Goal: Information Seeking & Learning: Learn about a topic

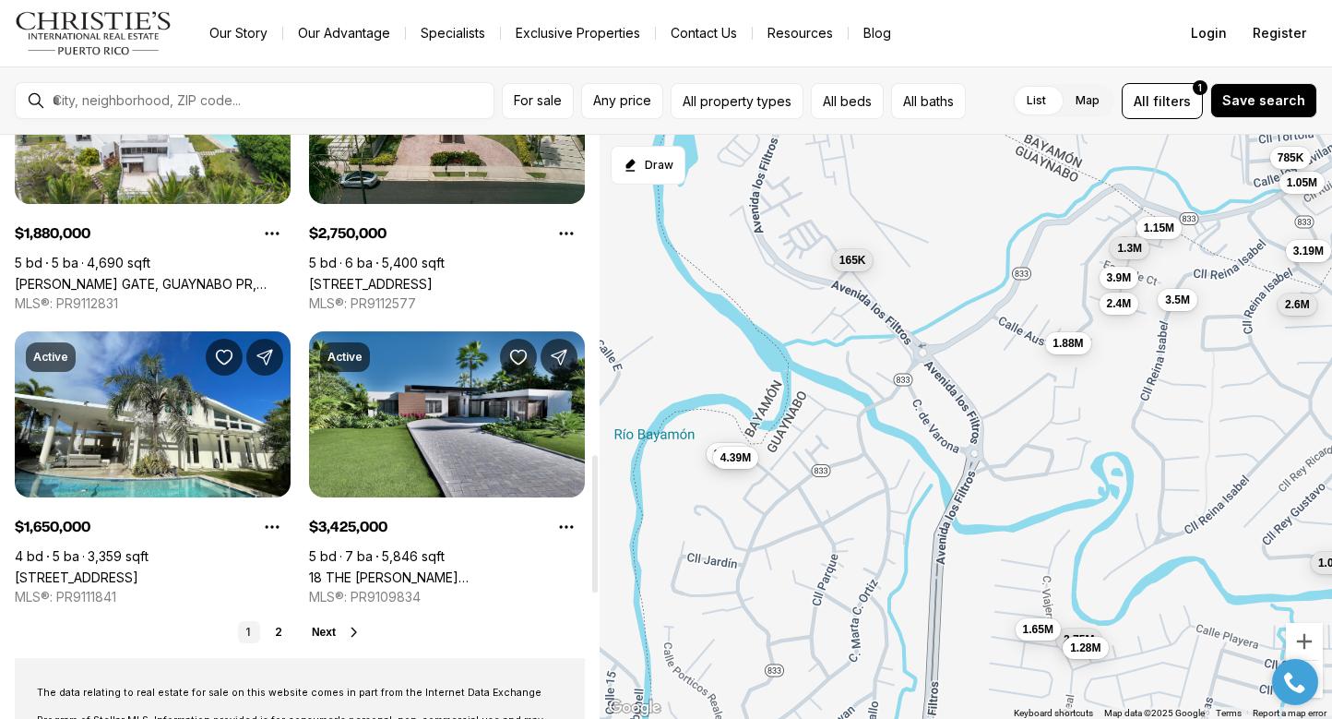
scroll to position [1350, 0]
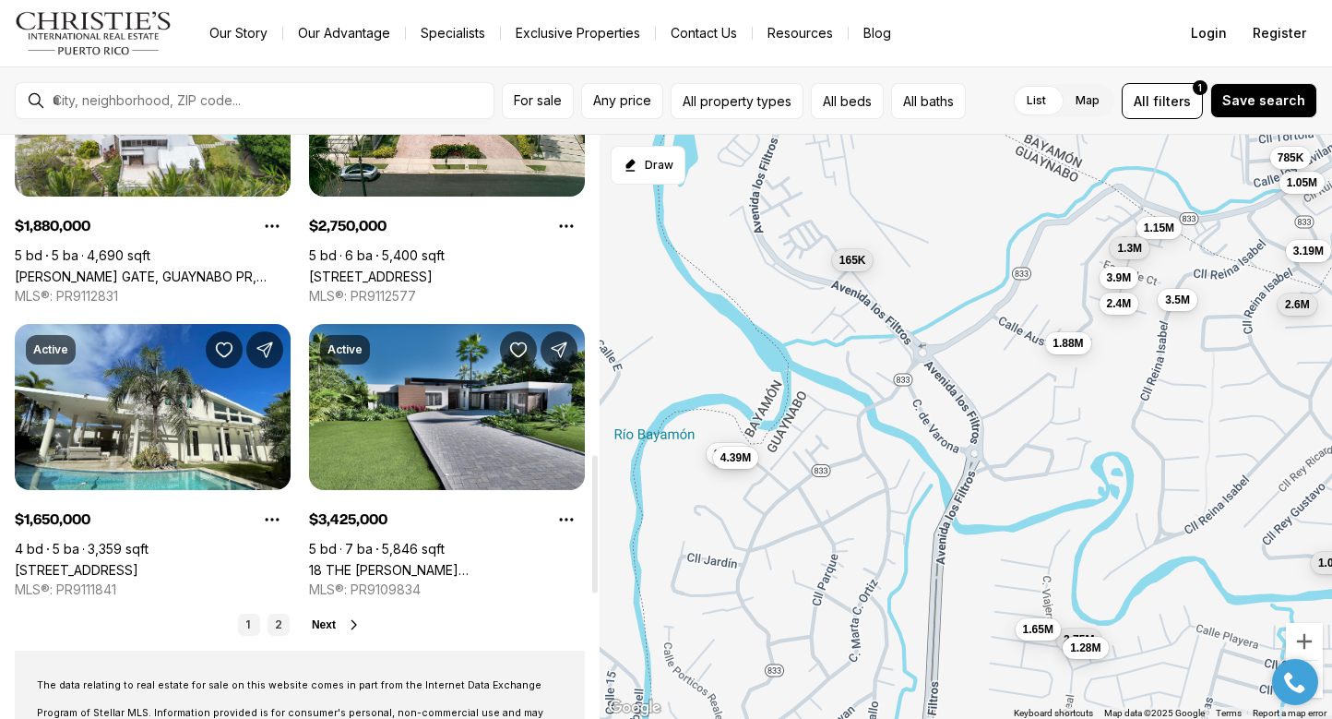
click at [277, 622] on link "2" at bounding box center [279, 625] width 22 height 22
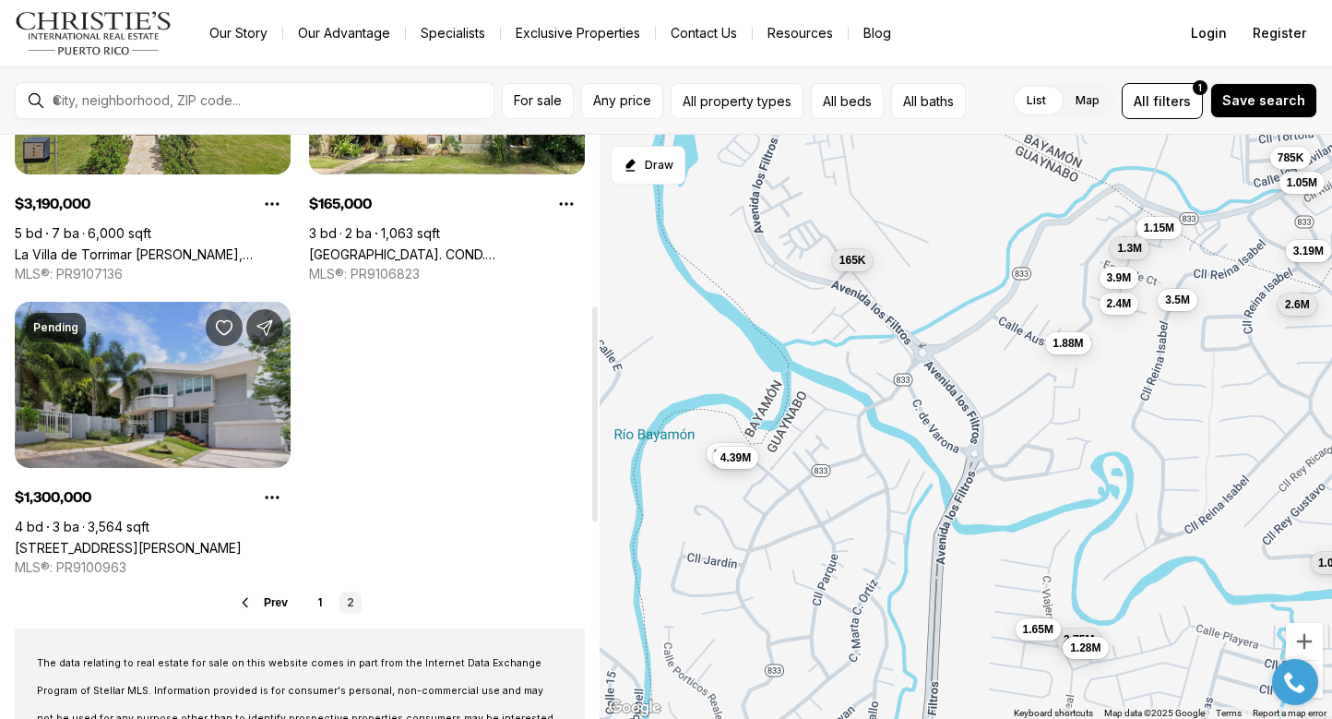
scroll to position [495, 0]
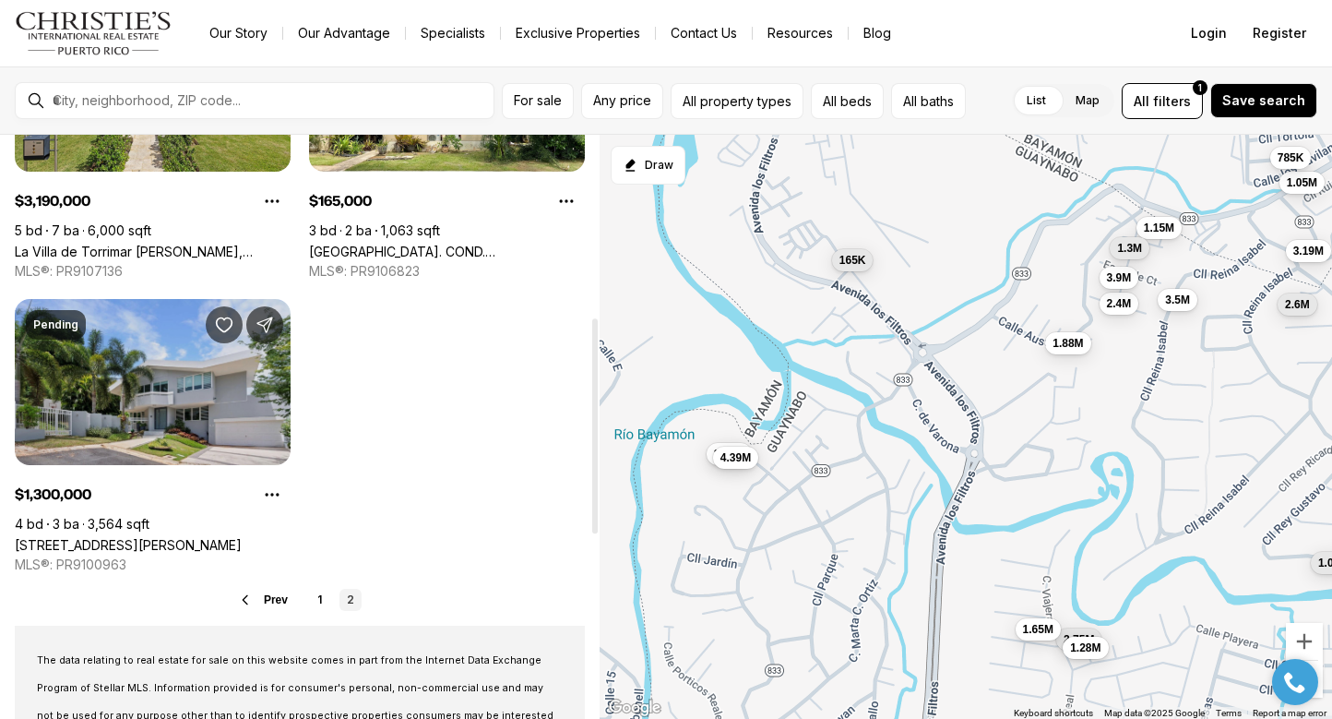
click at [166, 537] on link "[STREET_ADDRESS][PERSON_NAME]" at bounding box center [128, 545] width 227 height 16
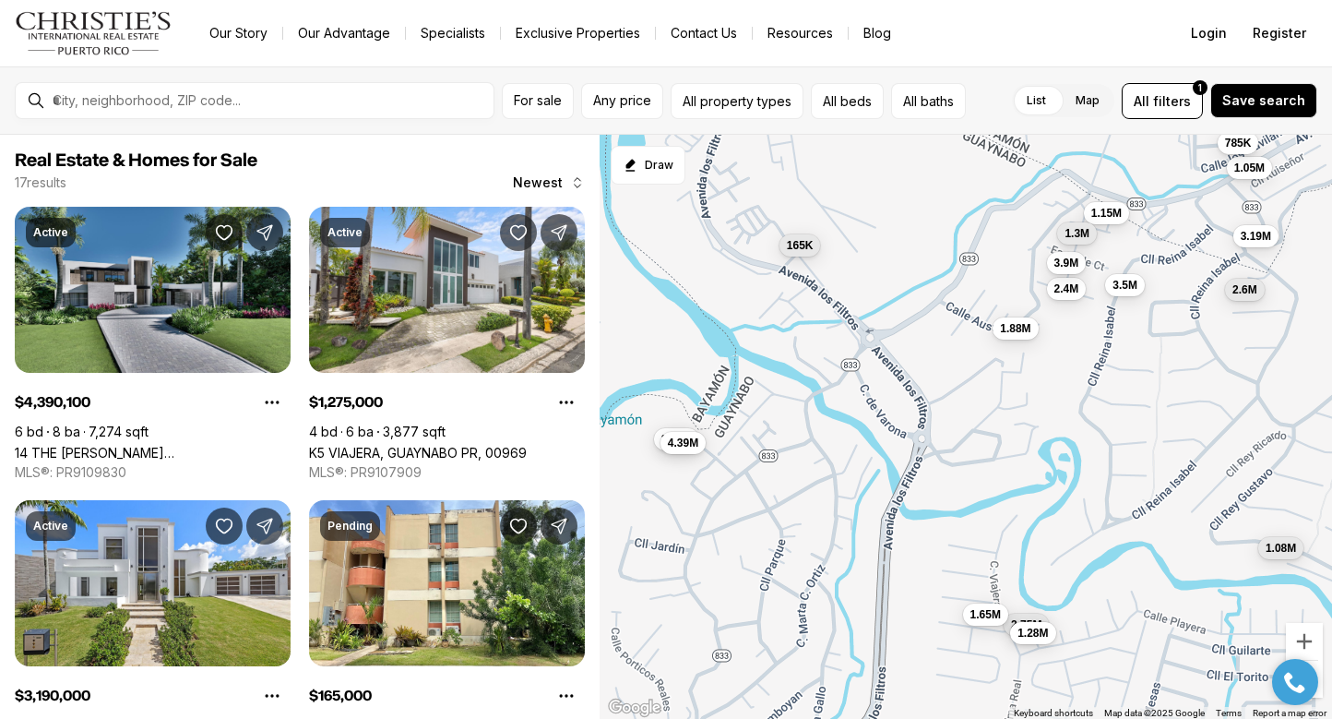
drag, startPoint x: 1007, startPoint y: 432, endPoint x: 952, endPoint y: 416, distance: 56.7
click at [952, 416] on div "2.4M 3.5M 1.05M 3.9M 2.6M 1.15M 785K 1.08M 1.88M 2.75M 1.65M 3.43M 4.39M 1.28M …" at bounding box center [966, 427] width 733 height 585
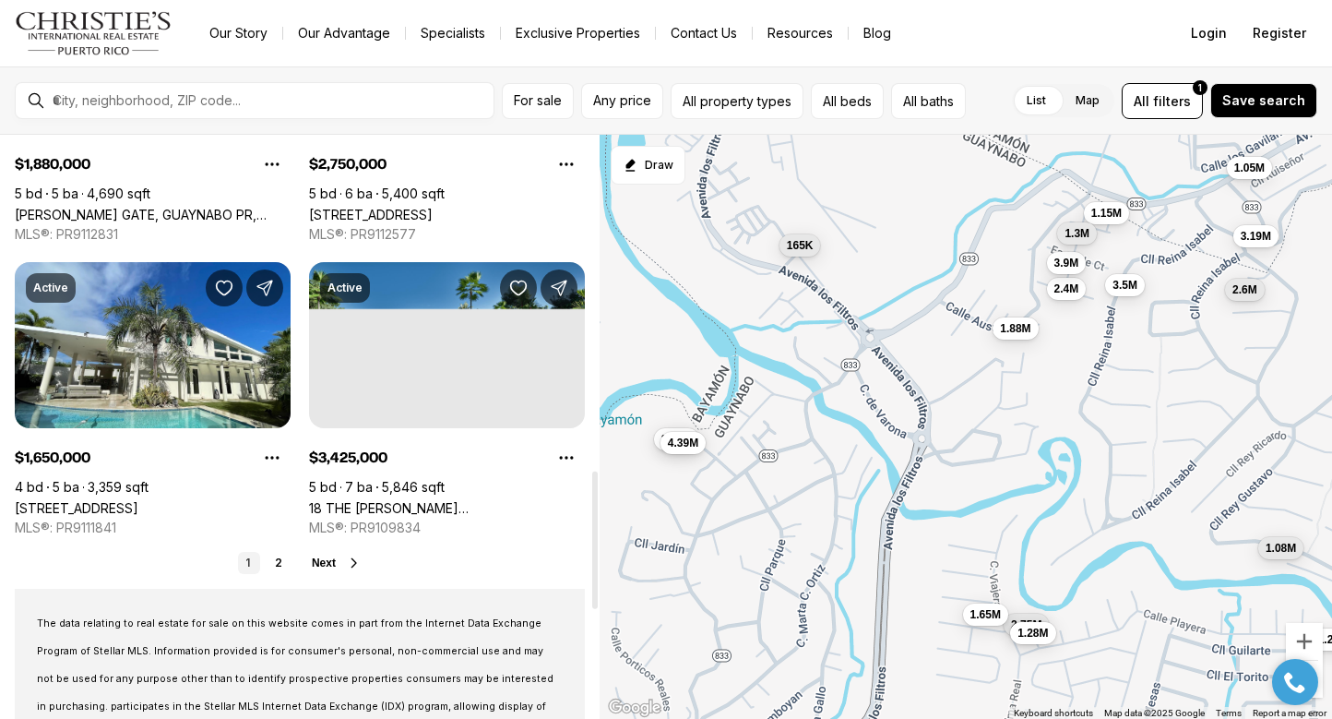
scroll to position [1430, 0]
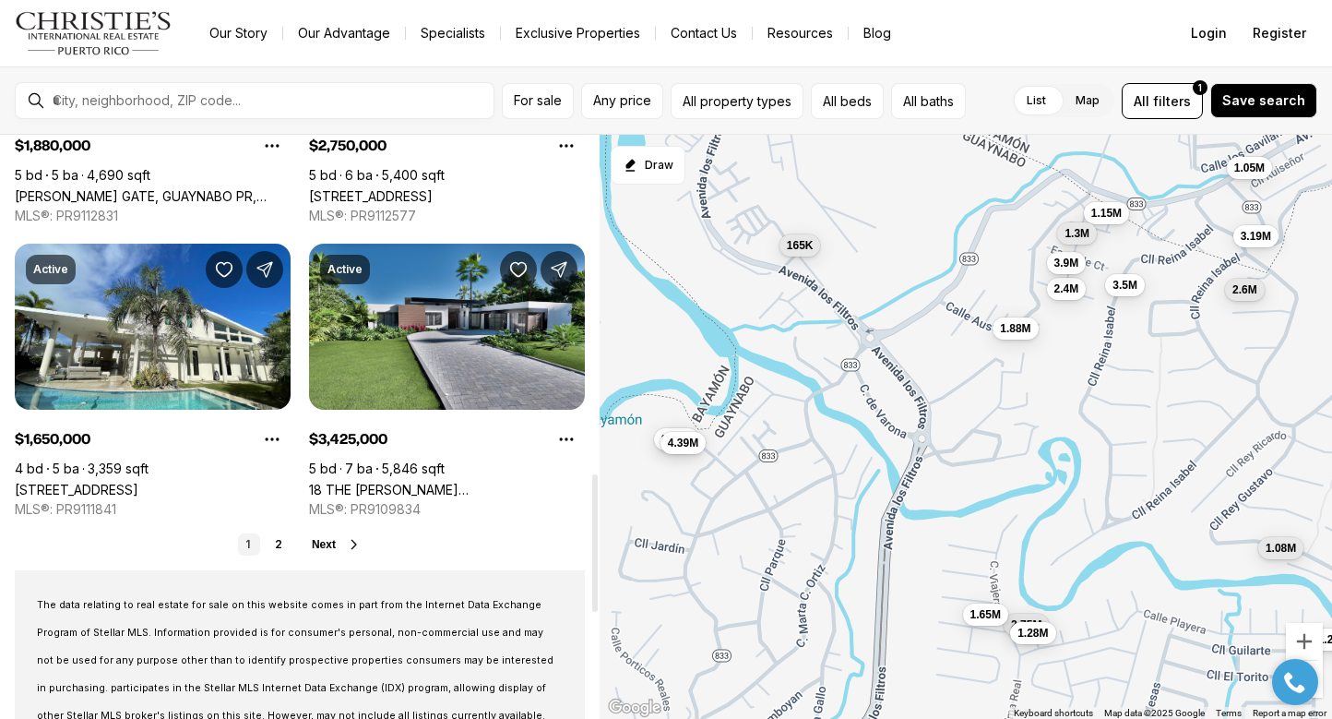
click at [356, 543] on icon at bounding box center [354, 544] width 5 height 8
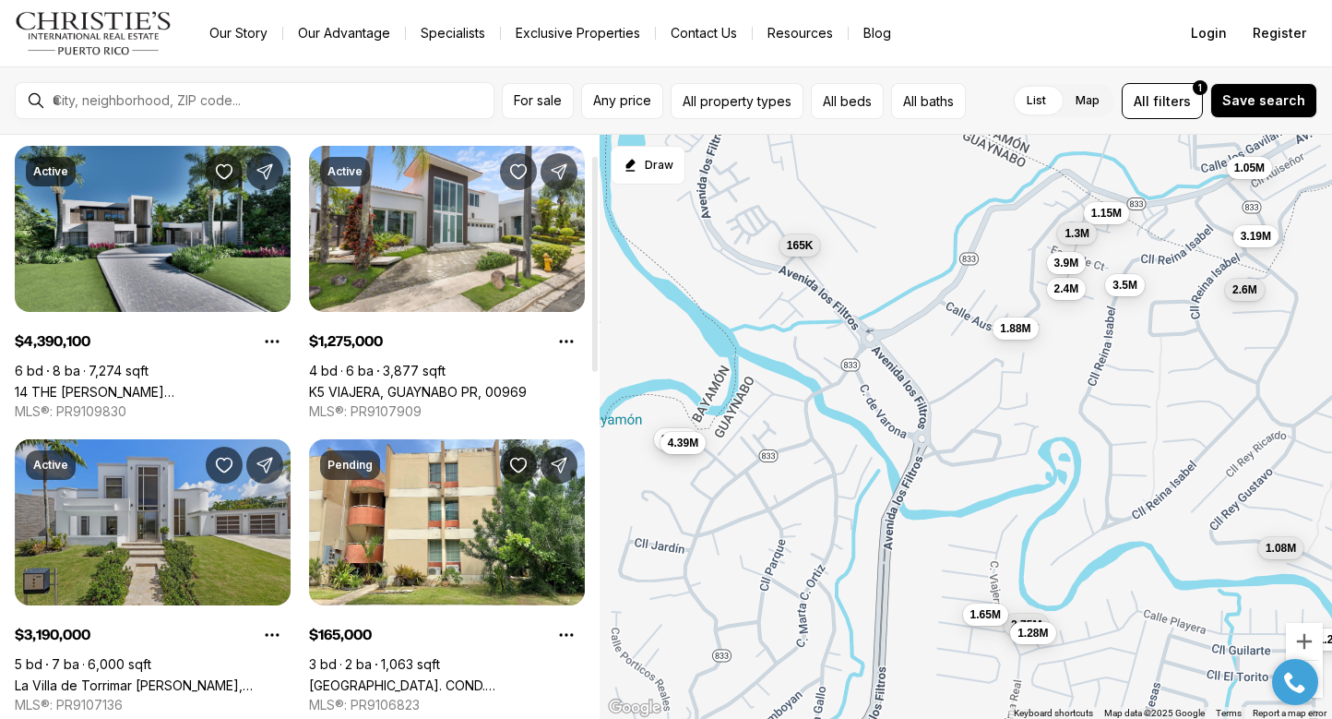
scroll to position [69, 0]
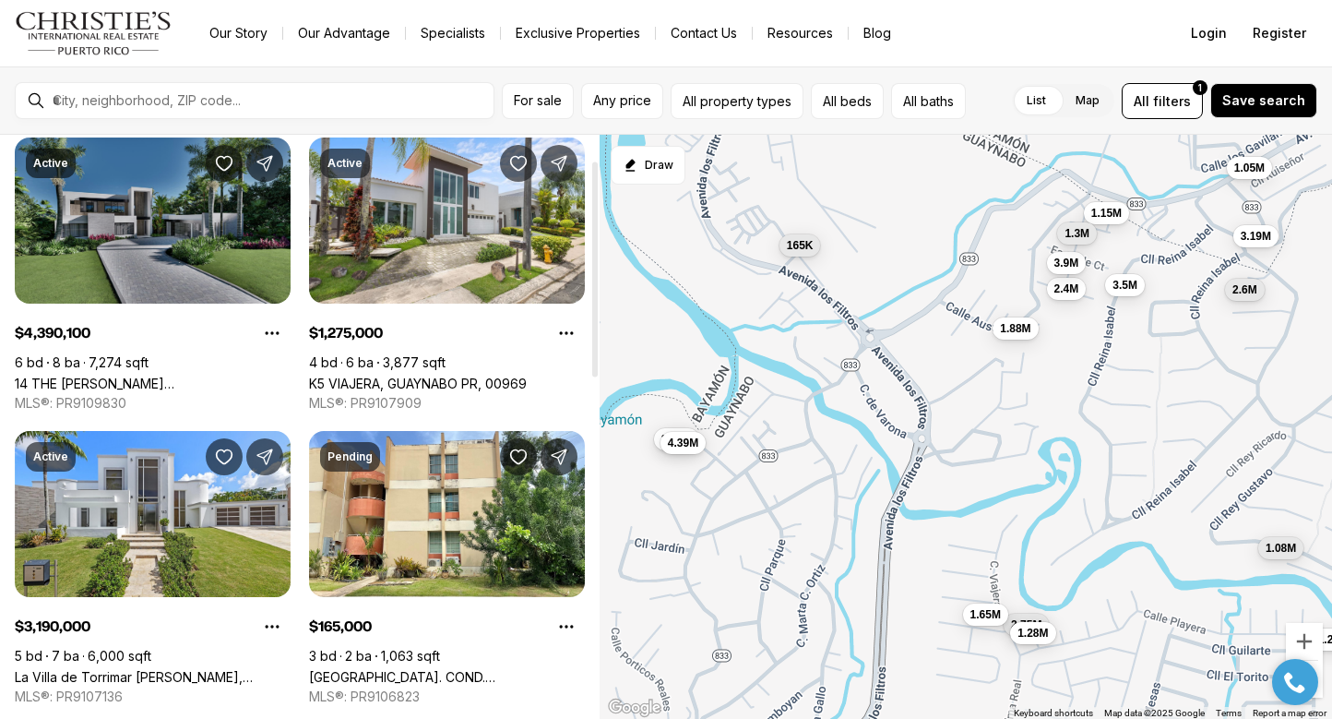
click at [163, 376] on link "14 THE [PERSON_NAME][GEOGRAPHIC_DATA], [GEOGRAPHIC_DATA], 00971" at bounding box center [153, 384] width 276 height 16
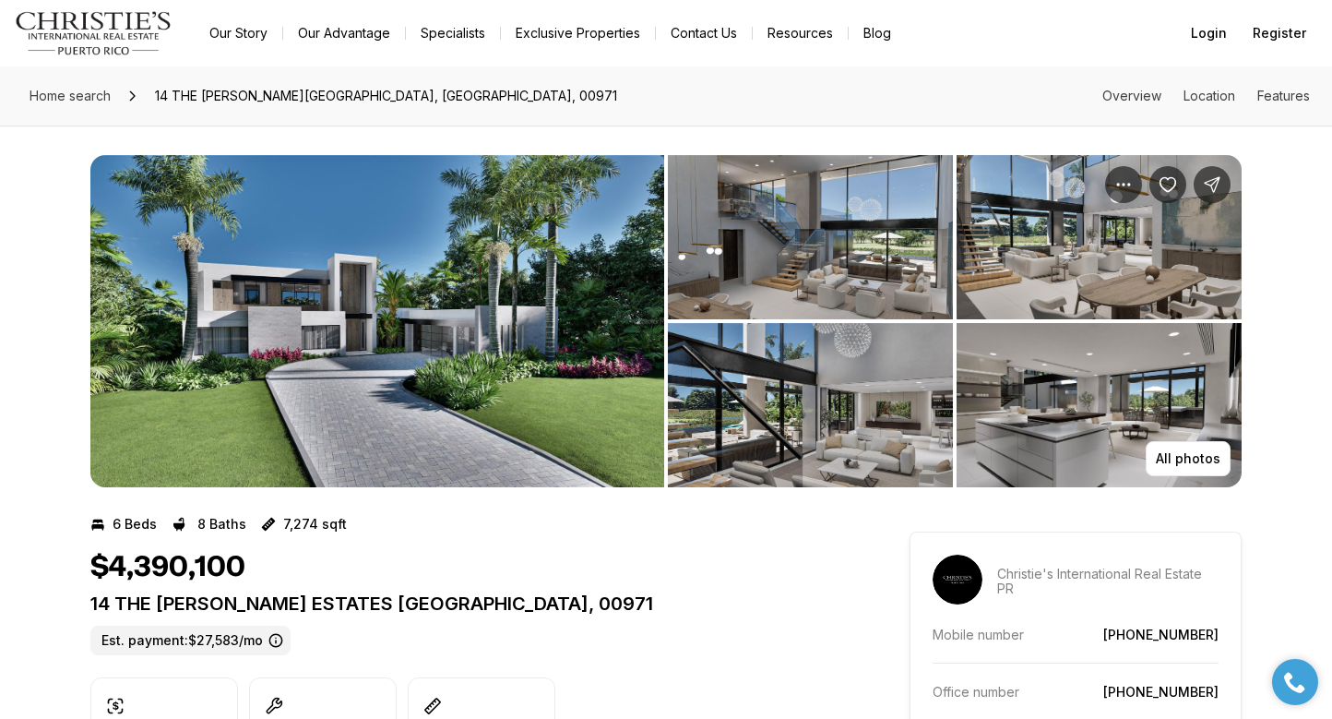
click at [239, 300] on img "View image gallery" at bounding box center [377, 321] width 574 height 332
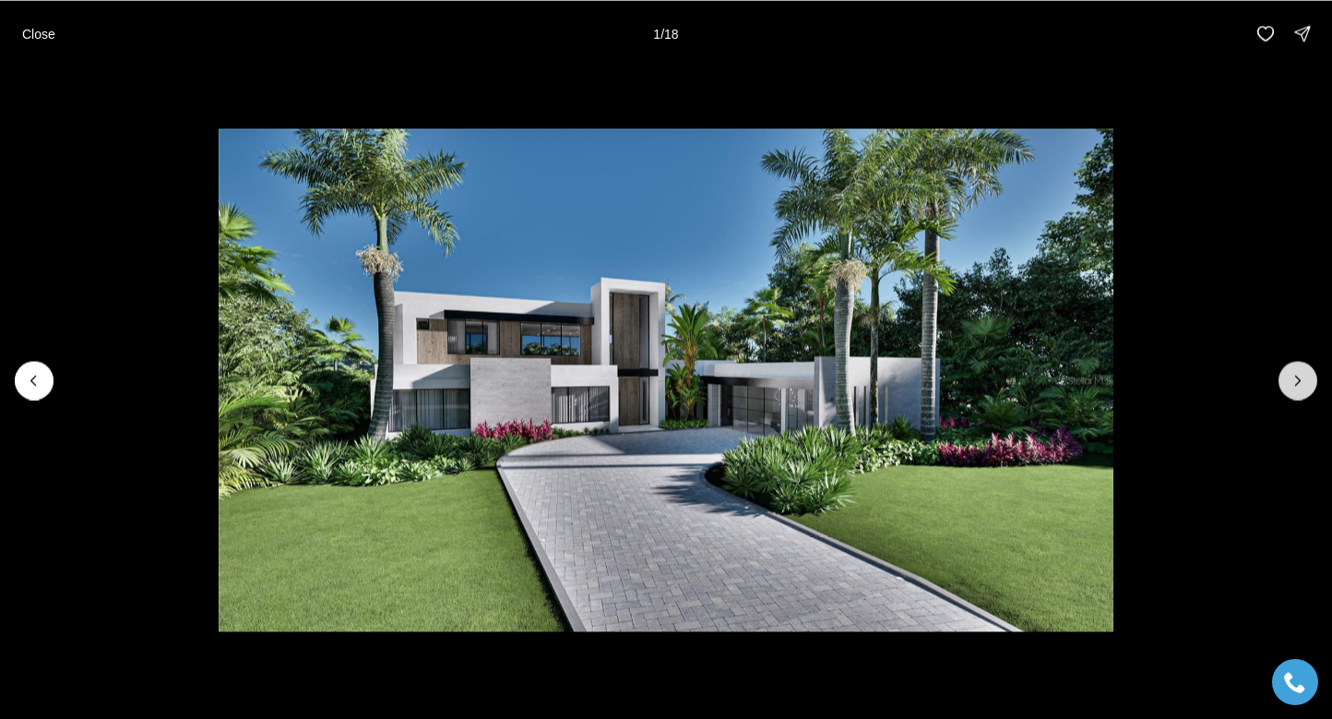
click at [1301, 385] on icon "Next slide" at bounding box center [1298, 380] width 18 height 18
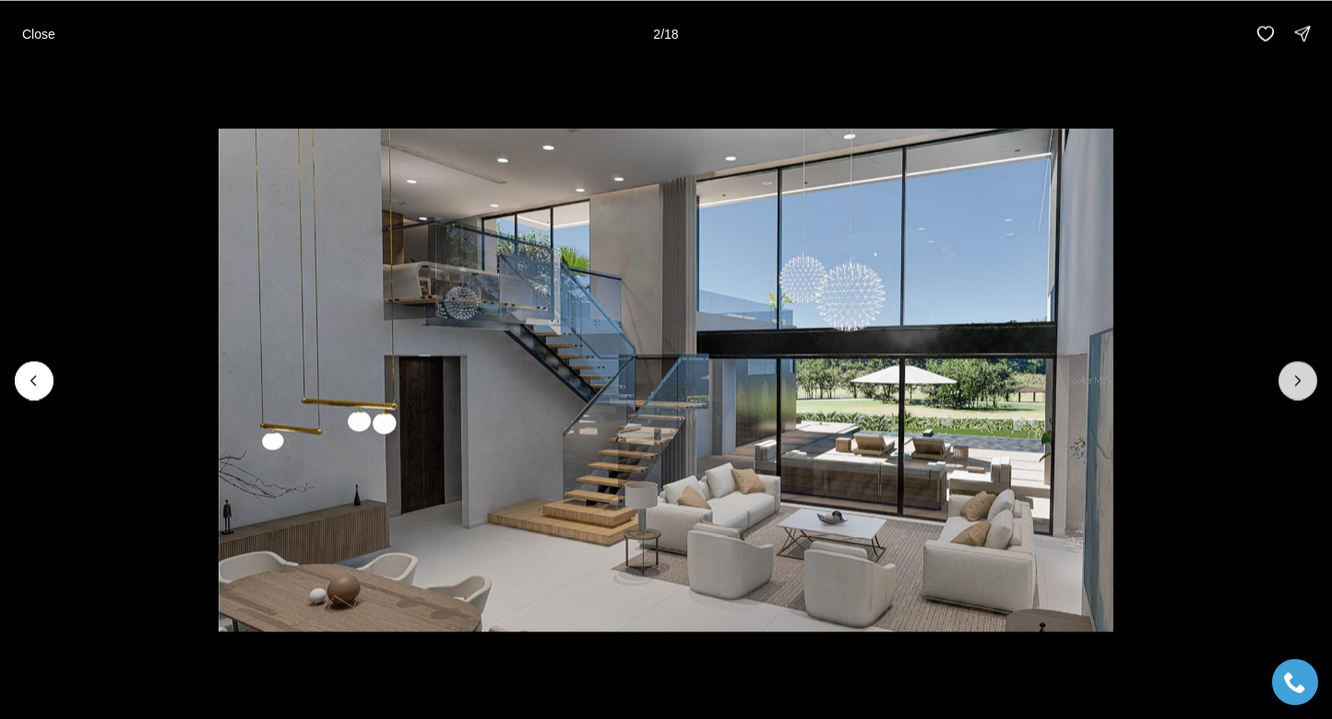
click at [1301, 385] on icon "Next slide" at bounding box center [1298, 380] width 18 height 18
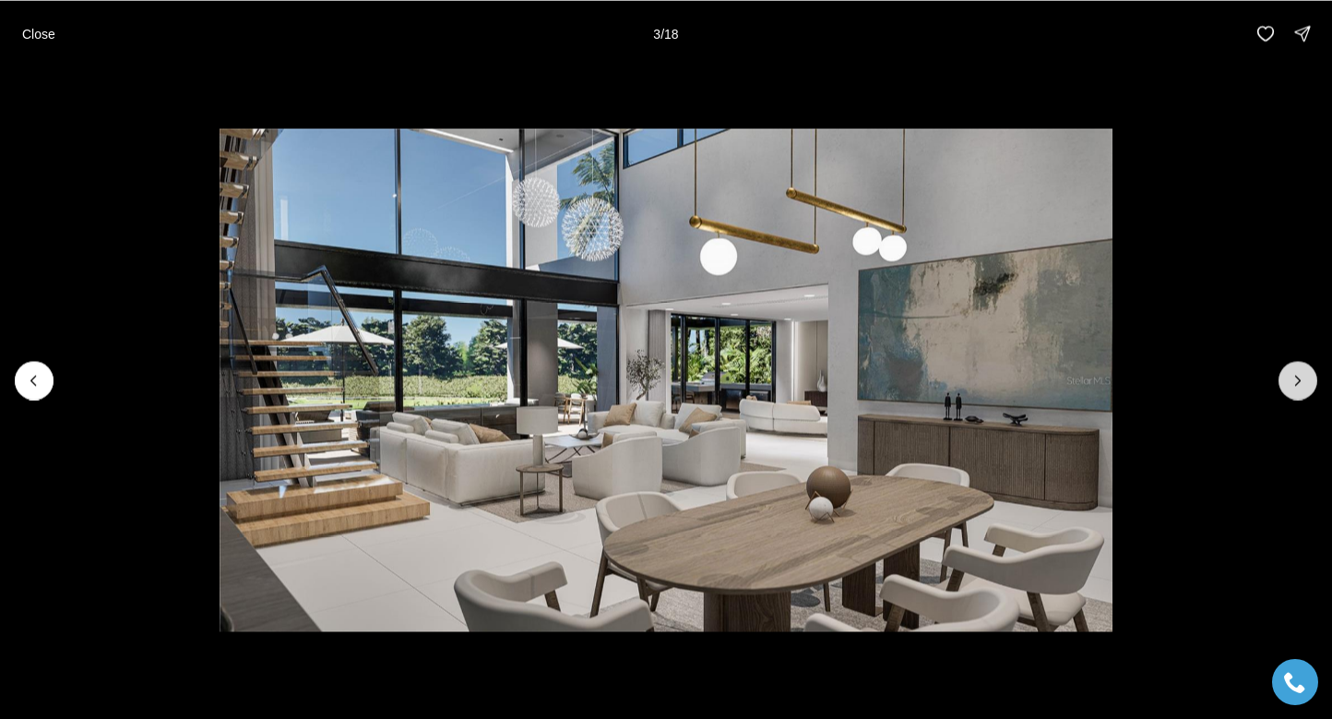
click at [1301, 385] on icon "Next slide" at bounding box center [1298, 380] width 18 height 18
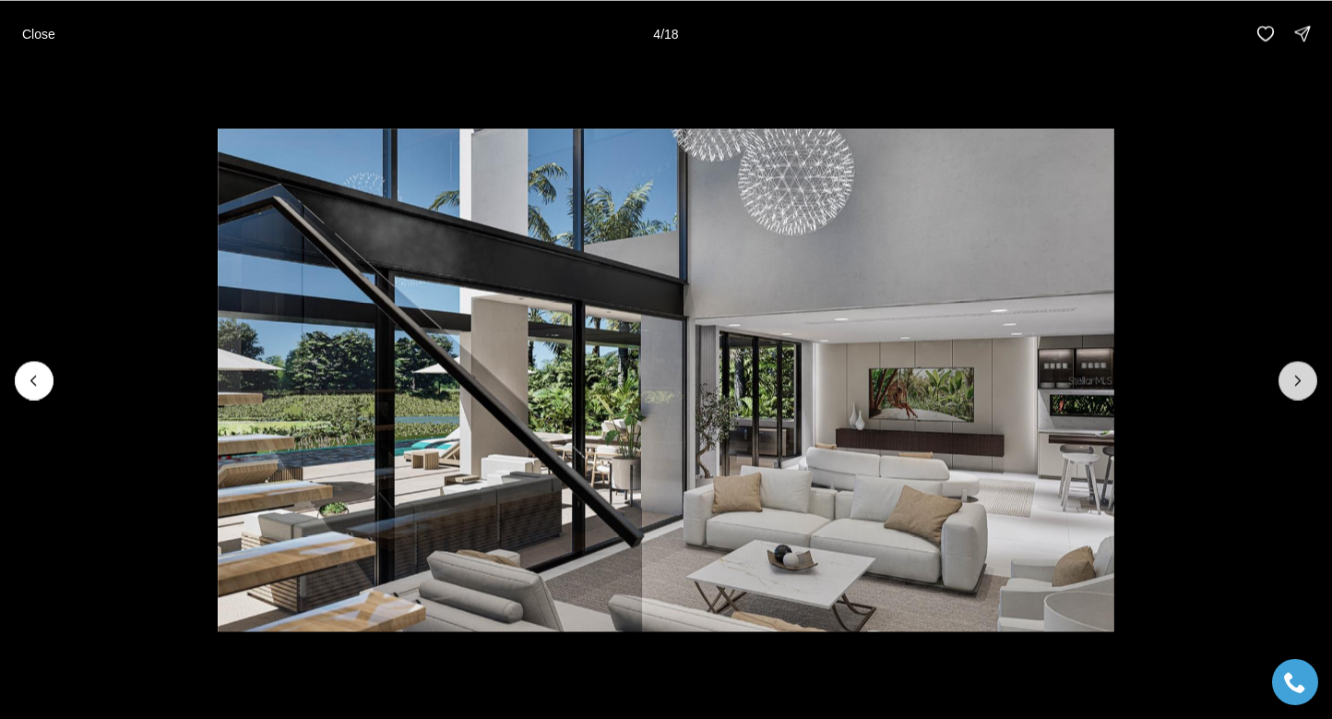
click at [1301, 385] on icon "Next slide" at bounding box center [1298, 380] width 18 height 18
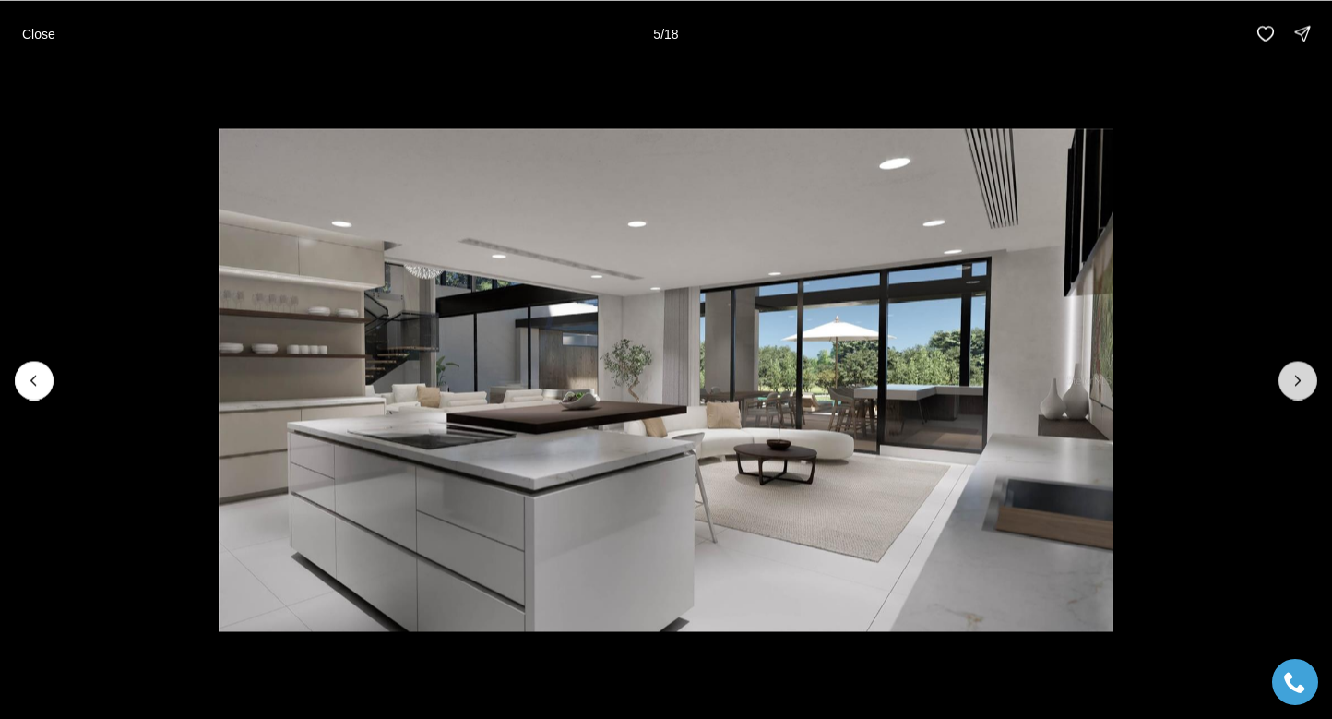
click at [1301, 385] on icon "Next slide" at bounding box center [1298, 380] width 18 height 18
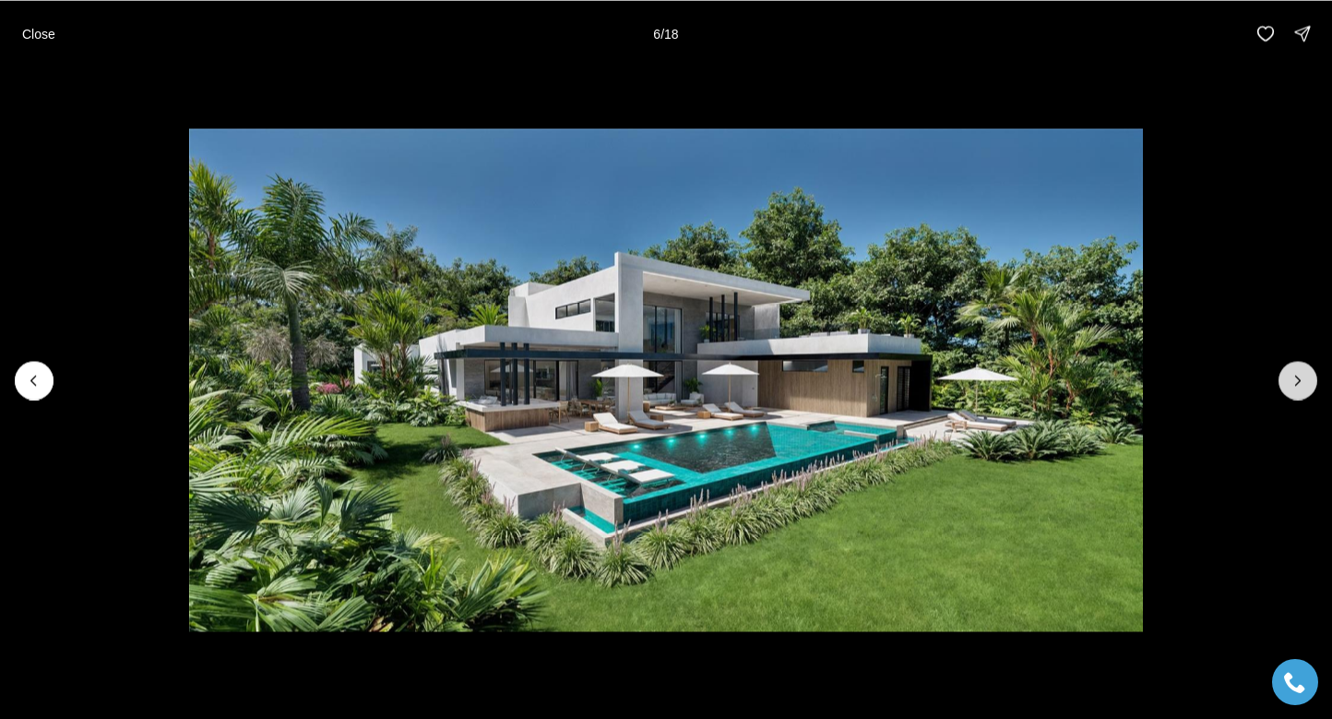
click at [1301, 385] on icon "Next slide" at bounding box center [1298, 380] width 18 height 18
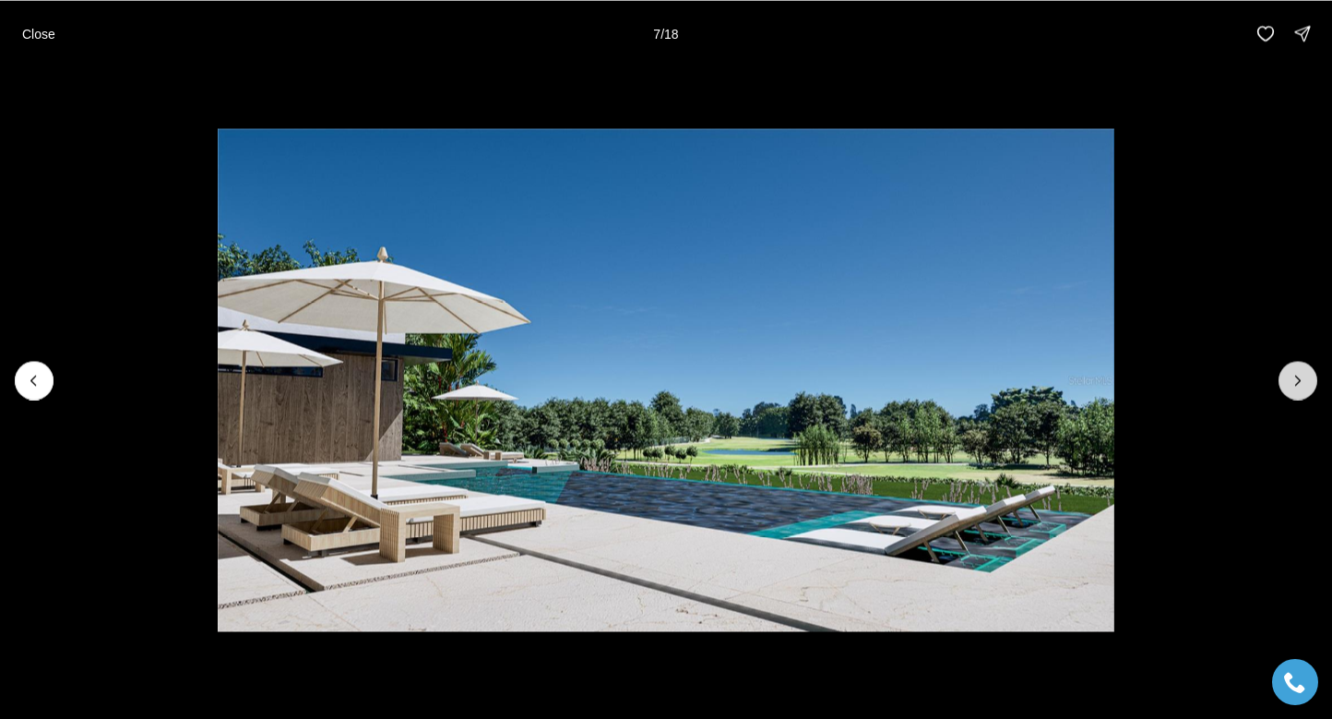
click at [1301, 385] on icon "Next slide" at bounding box center [1298, 380] width 18 height 18
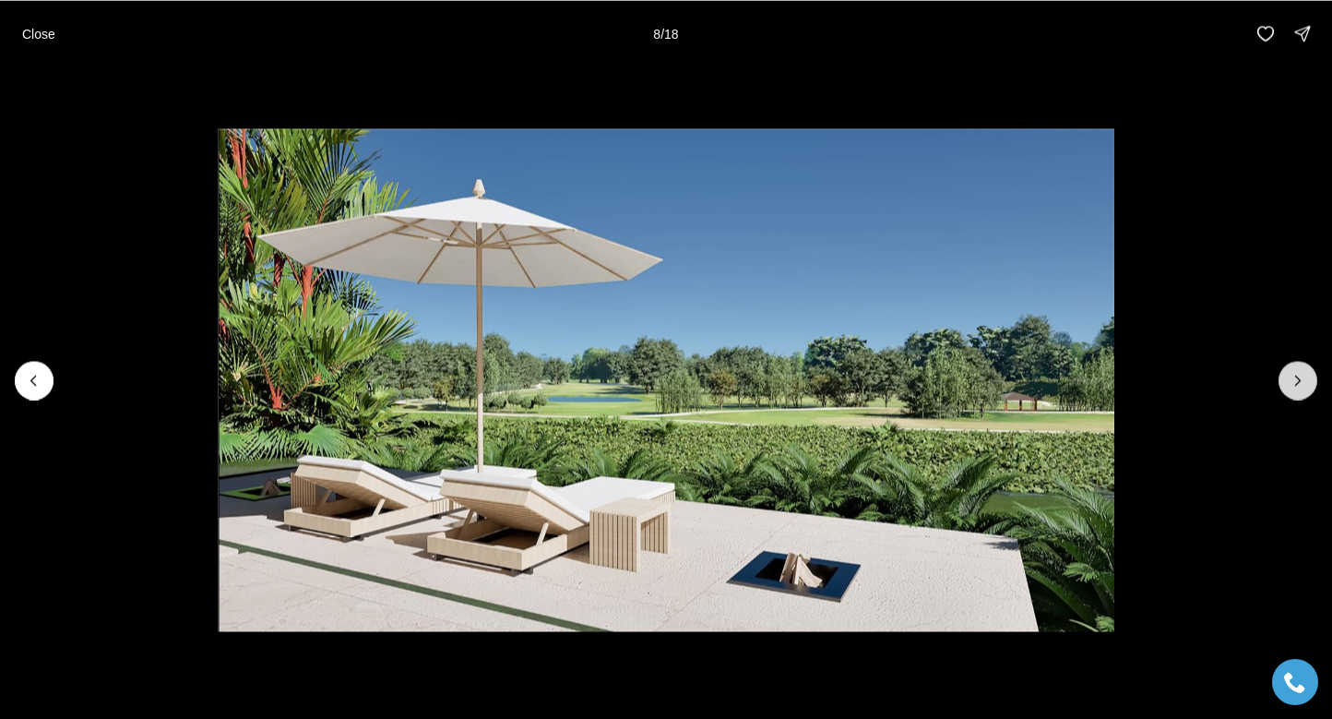
click at [1301, 385] on icon "Next slide" at bounding box center [1298, 380] width 18 height 18
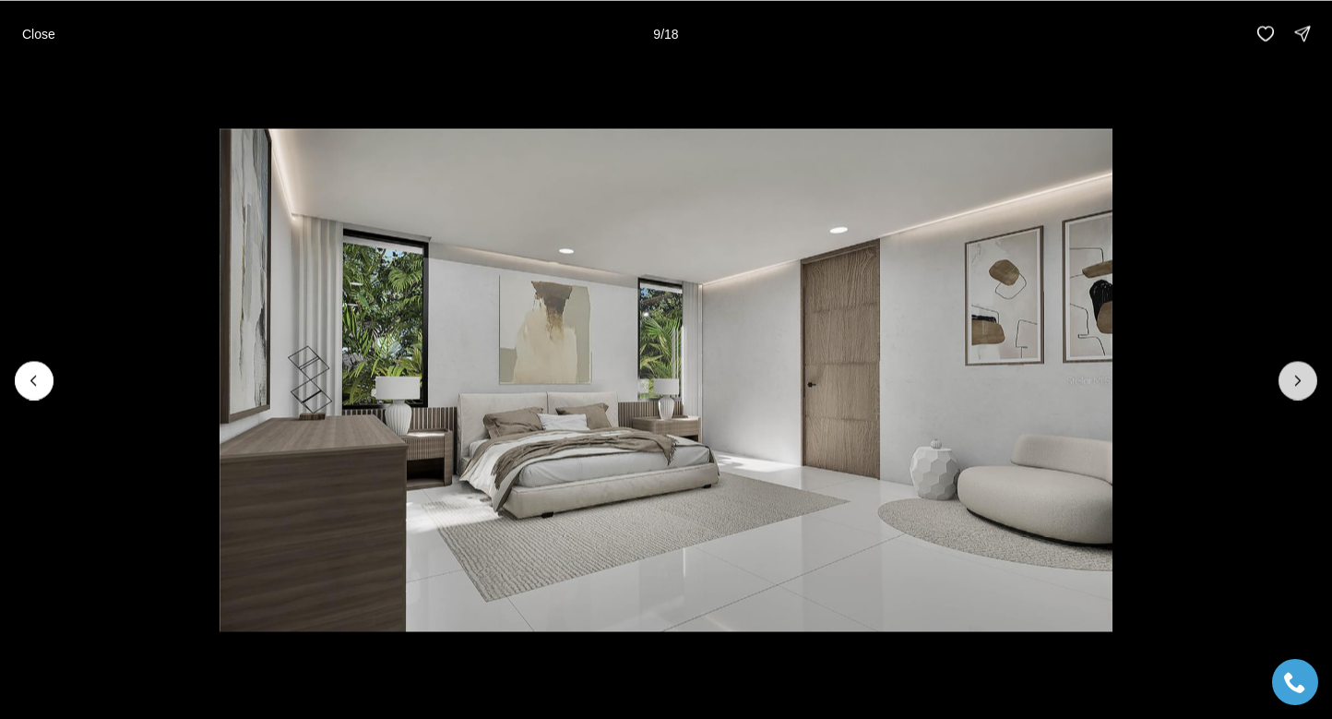
click at [1301, 385] on icon "Next slide" at bounding box center [1298, 380] width 18 height 18
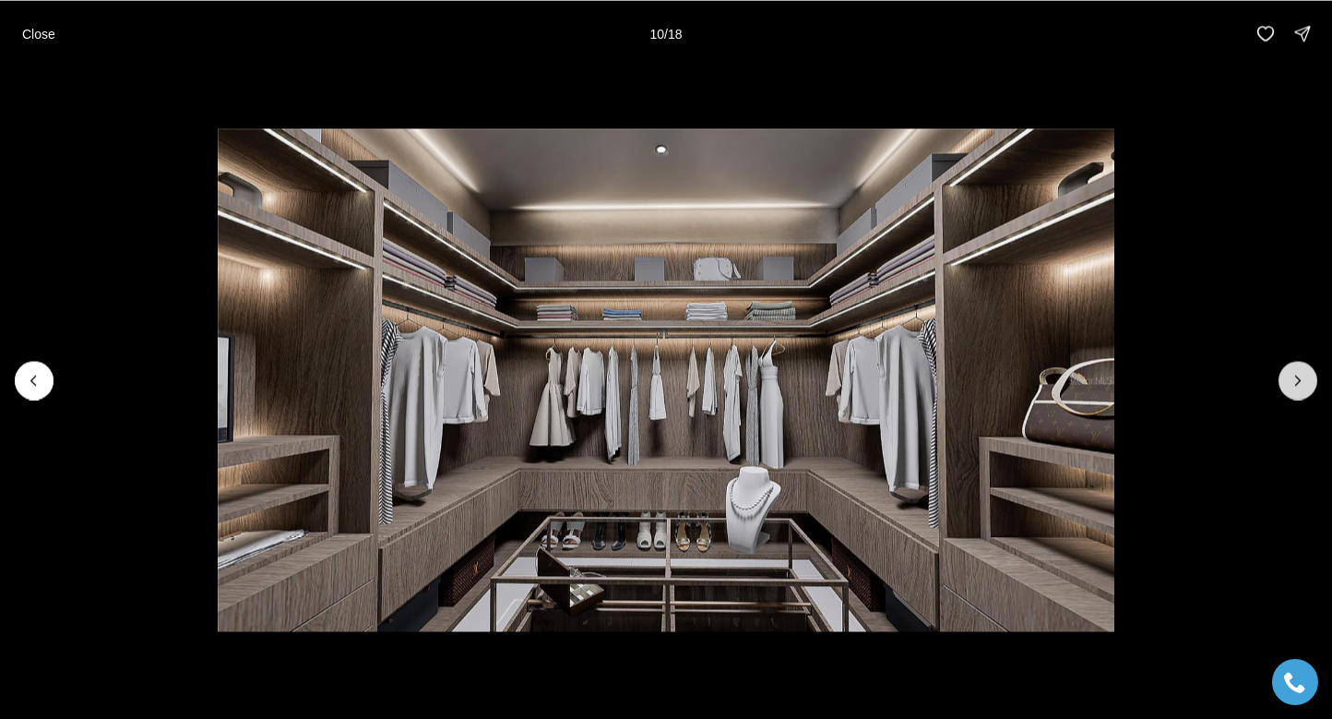
click at [1301, 385] on icon "Next slide" at bounding box center [1298, 380] width 18 height 18
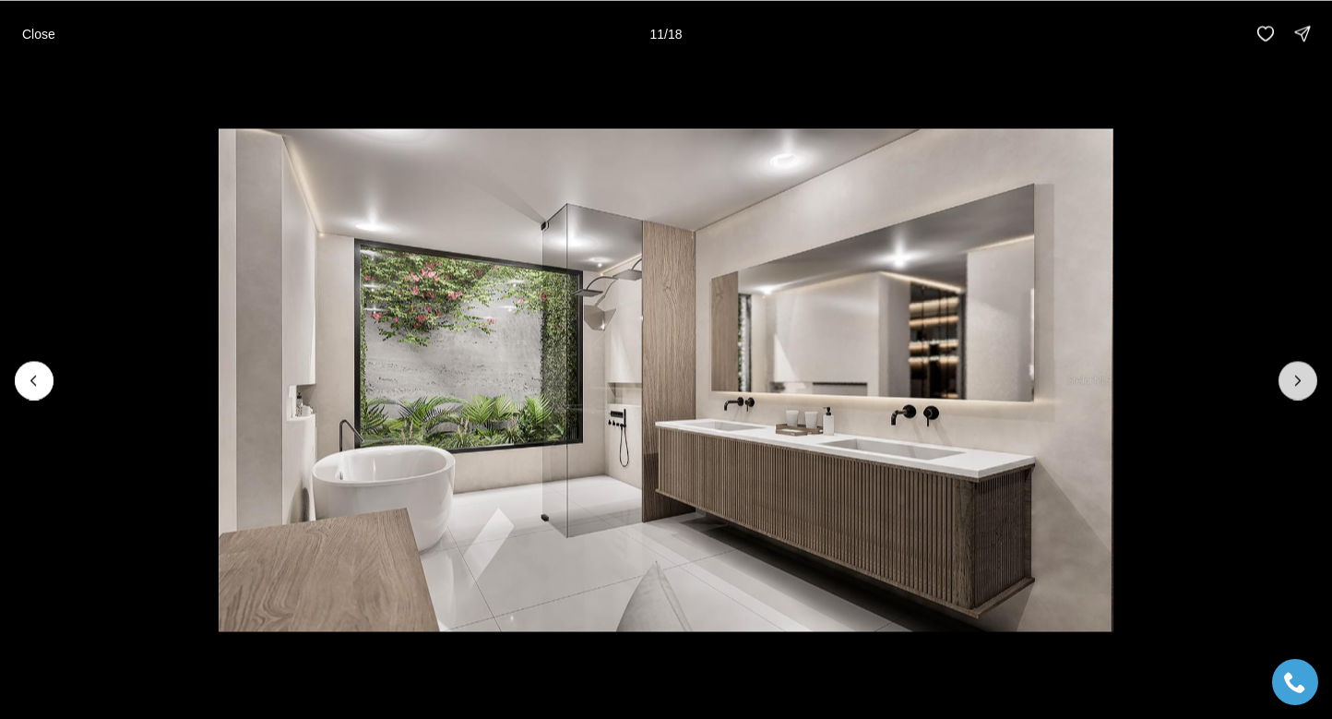
click at [1301, 385] on icon "Next slide" at bounding box center [1298, 380] width 18 height 18
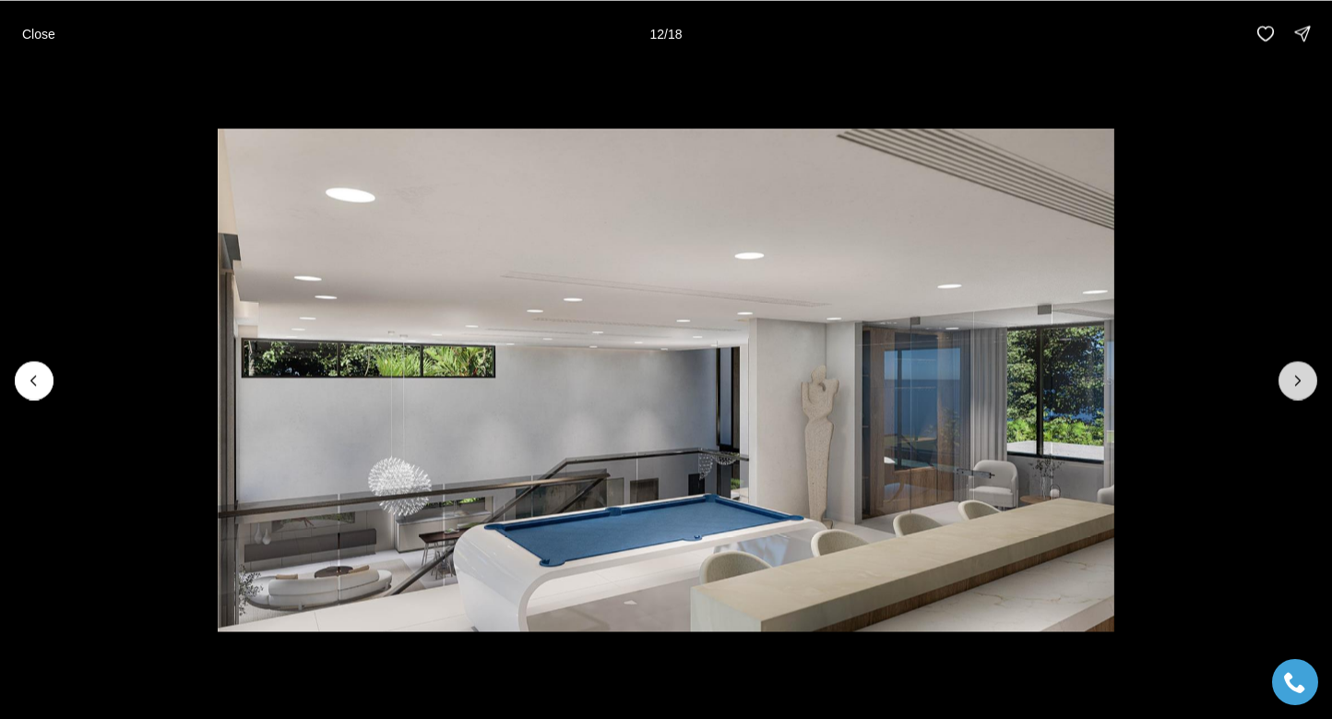
click at [1301, 385] on icon "Next slide" at bounding box center [1298, 380] width 18 height 18
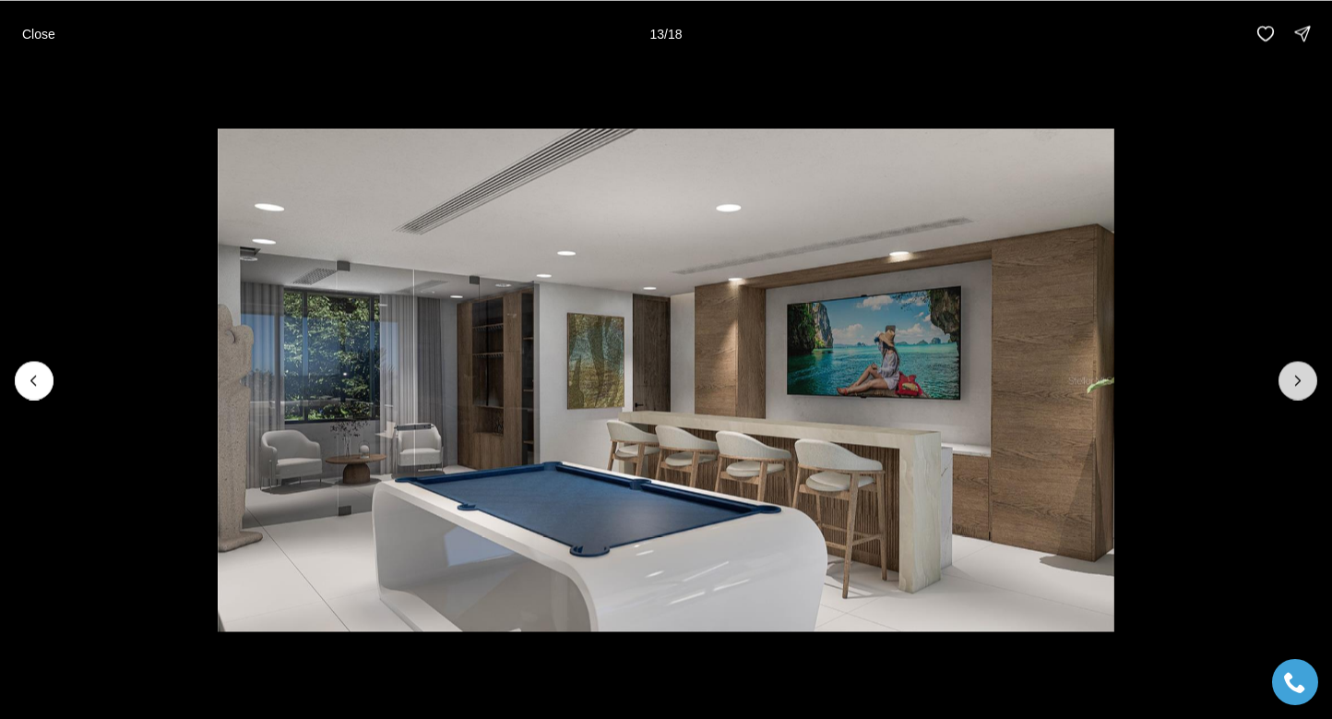
click at [1301, 385] on icon "Next slide" at bounding box center [1298, 380] width 18 height 18
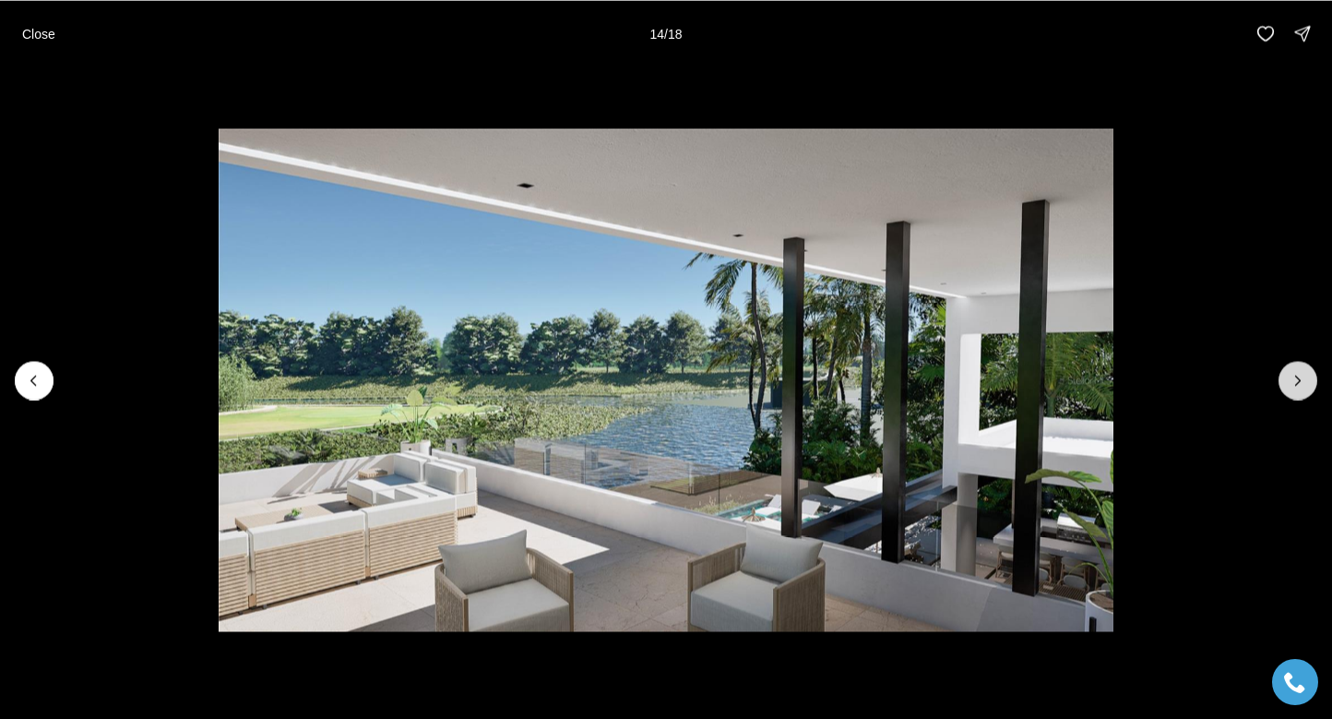
click at [1301, 385] on icon "Next slide" at bounding box center [1298, 380] width 18 height 18
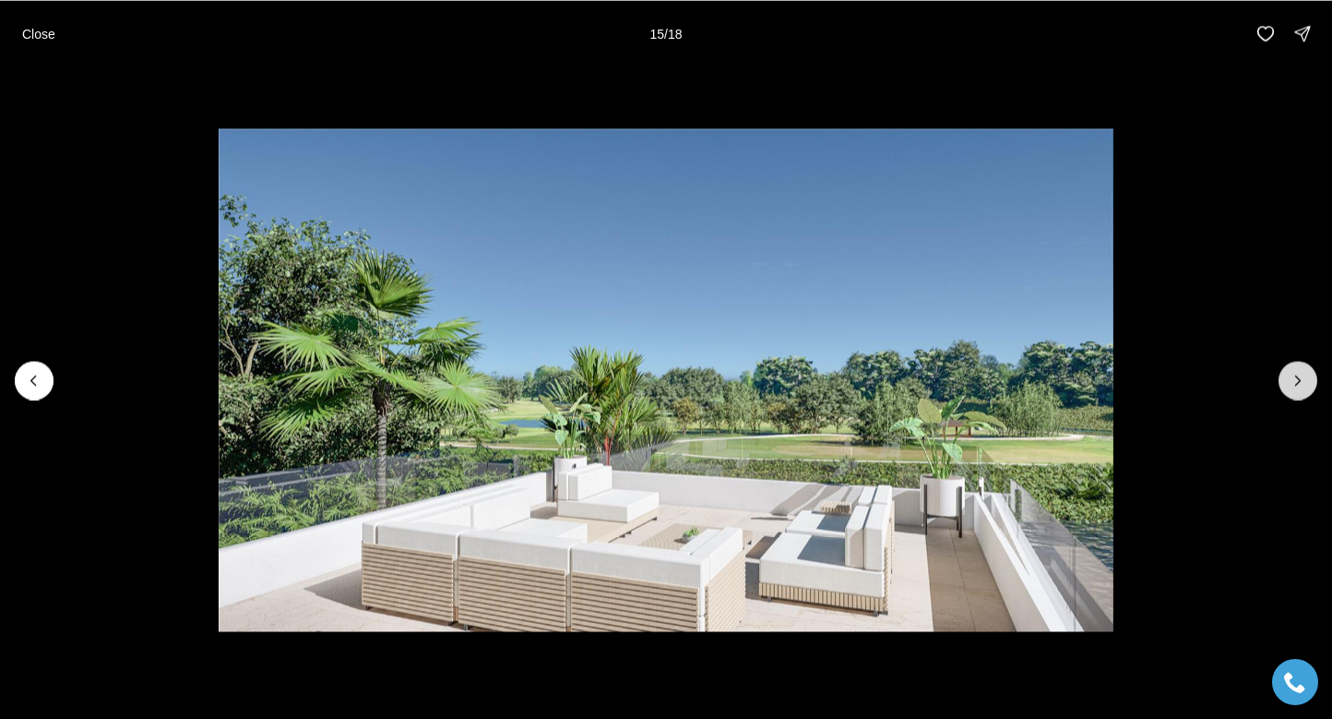
click at [1301, 385] on icon "Next slide" at bounding box center [1298, 380] width 18 height 18
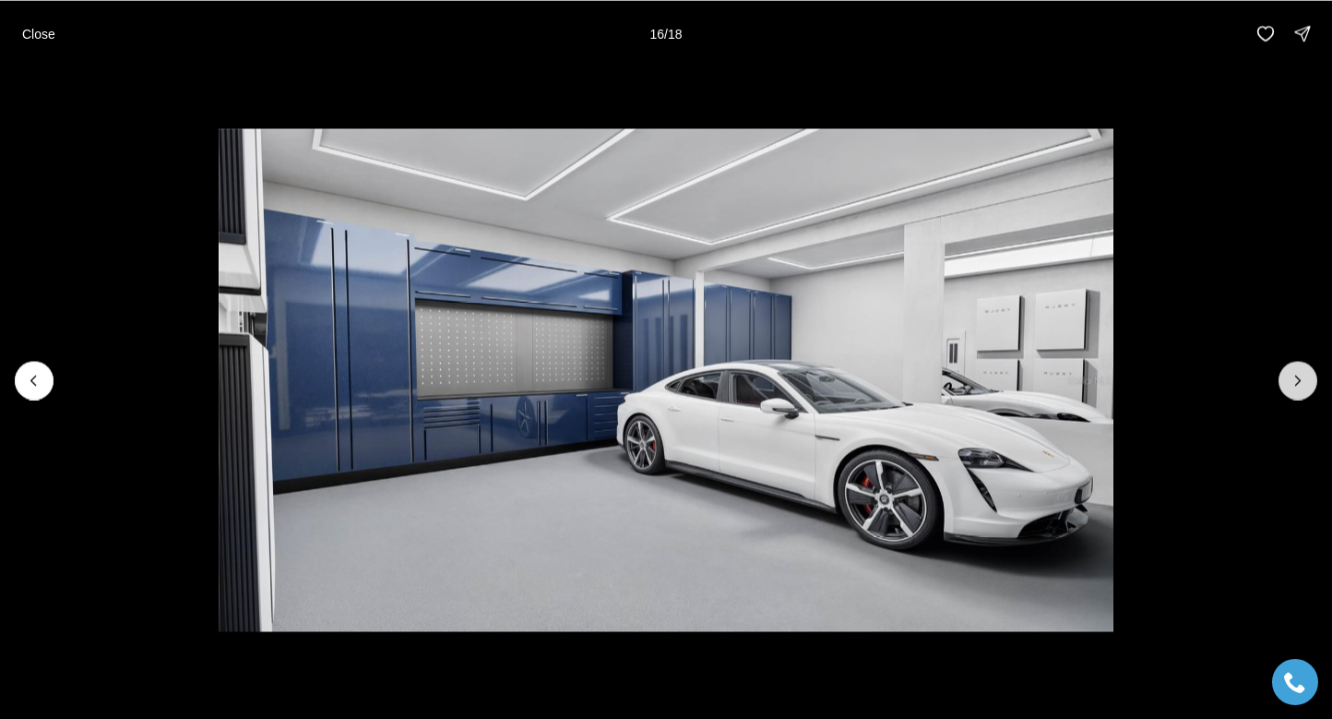
click at [1301, 385] on icon "Next slide" at bounding box center [1298, 380] width 18 height 18
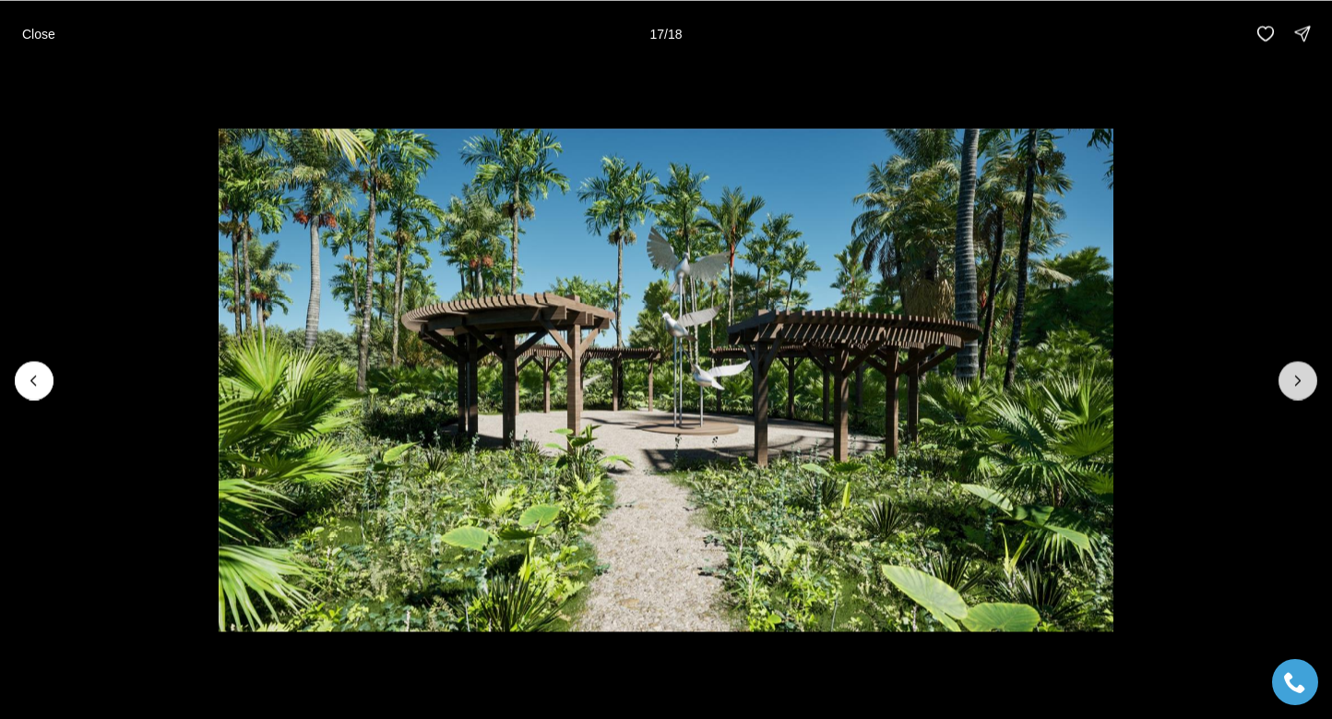
click at [1301, 385] on icon "Next slide" at bounding box center [1298, 380] width 18 height 18
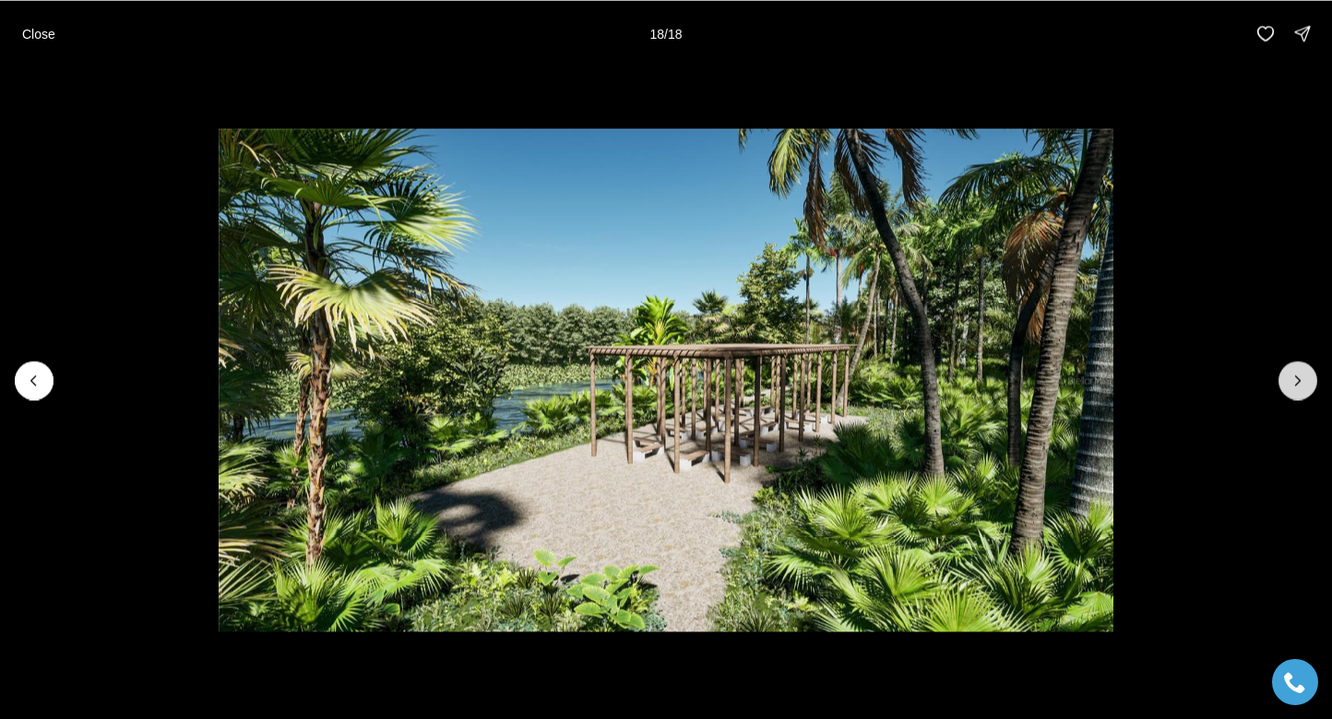
click at [1301, 385] on div at bounding box center [1298, 380] width 39 height 39
click at [43, 30] on p "Close" at bounding box center [38, 33] width 33 height 15
